Goal: Transaction & Acquisition: Download file/media

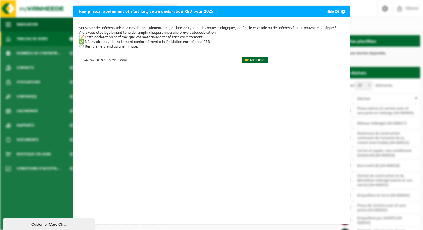
click at [344, 9] on span "button" at bounding box center [344, 12] width 12 height 12
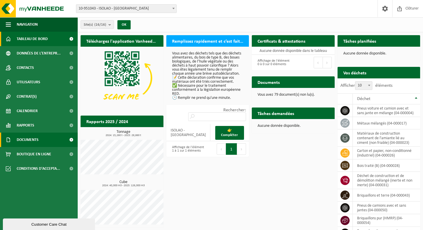
click at [21, 141] on span "Documents" at bounding box center [28, 139] width 22 height 14
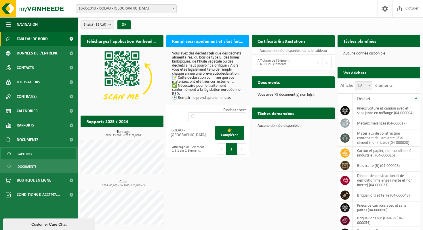
click at [23, 154] on span "Factures" at bounding box center [25, 154] width 15 height 11
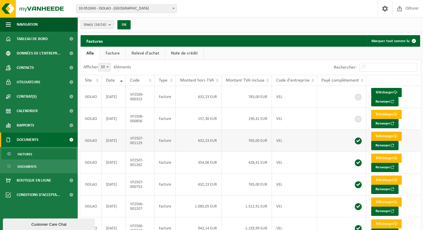
click at [380, 135] on link "Télécharger" at bounding box center [386, 136] width 31 height 9
click at [386, 90] on link "Télécharger" at bounding box center [386, 92] width 31 height 9
